Goal: Entertainment & Leisure: Browse casually

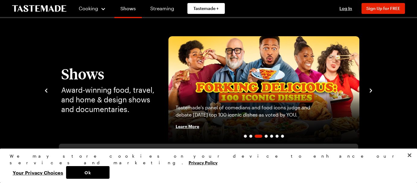
click at [125, 9] on link "Shows" at bounding box center [127, 9] width 27 height 17
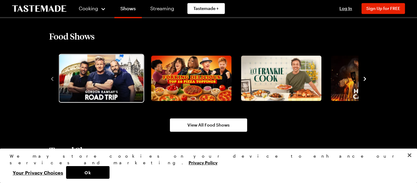
scroll to position [523, 0]
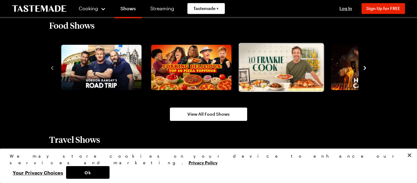
click at [256, 62] on img "3 / 10" at bounding box center [281, 67] width 84 height 47
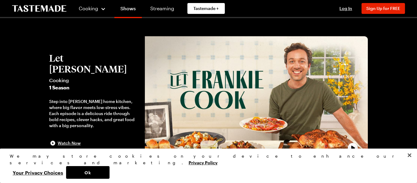
click at [63, 84] on span "1 Season" at bounding box center [94, 87] width 90 height 7
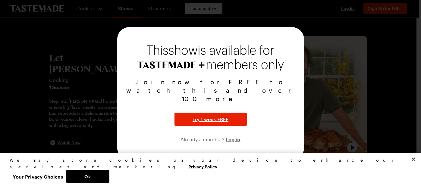
click at [397, 87] on div at bounding box center [210, 93] width 421 height 187
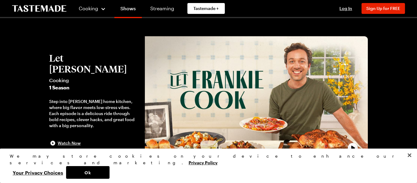
click at [68, 65] on h2 "Let [PERSON_NAME]" at bounding box center [94, 63] width 90 height 22
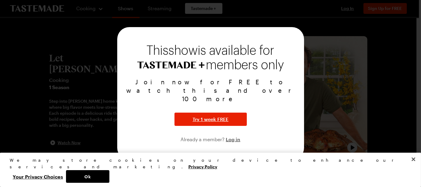
click at [68, 66] on div at bounding box center [210, 93] width 421 height 187
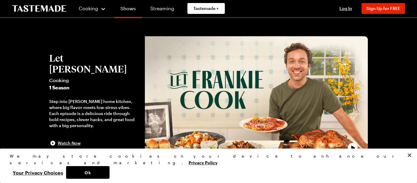
click at [125, 8] on link "Shows" at bounding box center [127, 9] width 27 height 17
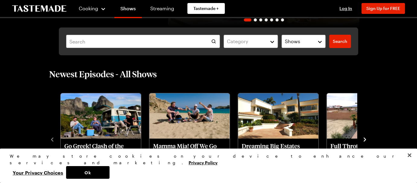
scroll to position [121, 0]
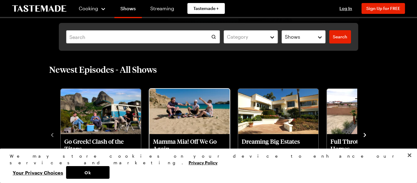
click at [169, 114] on img "Mamma Mia! Off We Go Again" at bounding box center [189, 111] width 80 height 45
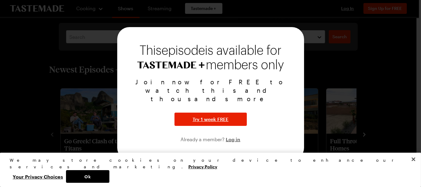
click at [392, 58] on div at bounding box center [210, 93] width 421 height 187
